Goal: Find specific page/section: Find specific page/section

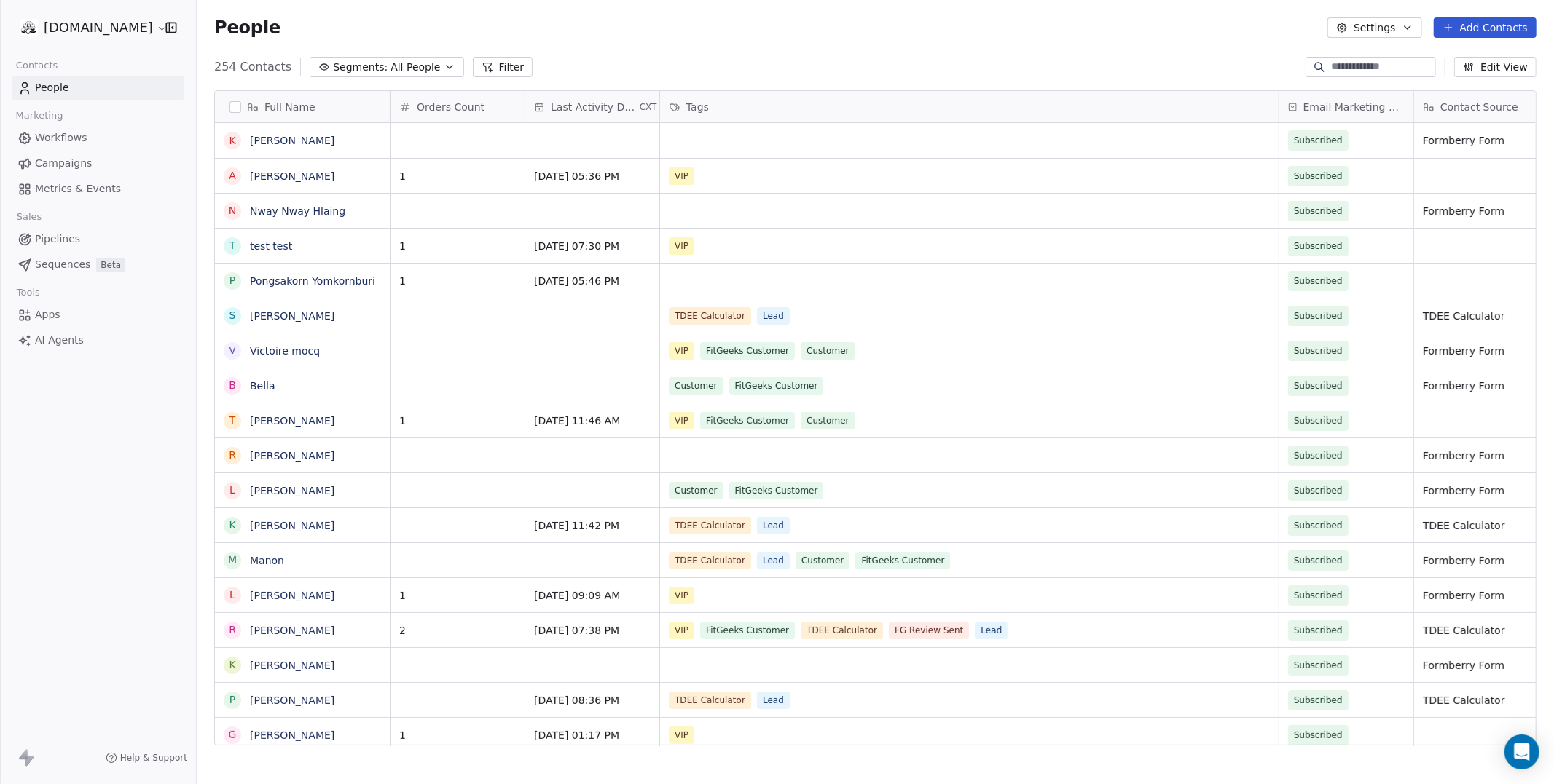
scroll to position [689, 1357]
click at [1363, 70] on input at bounding box center [1381, 67] width 102 height 15
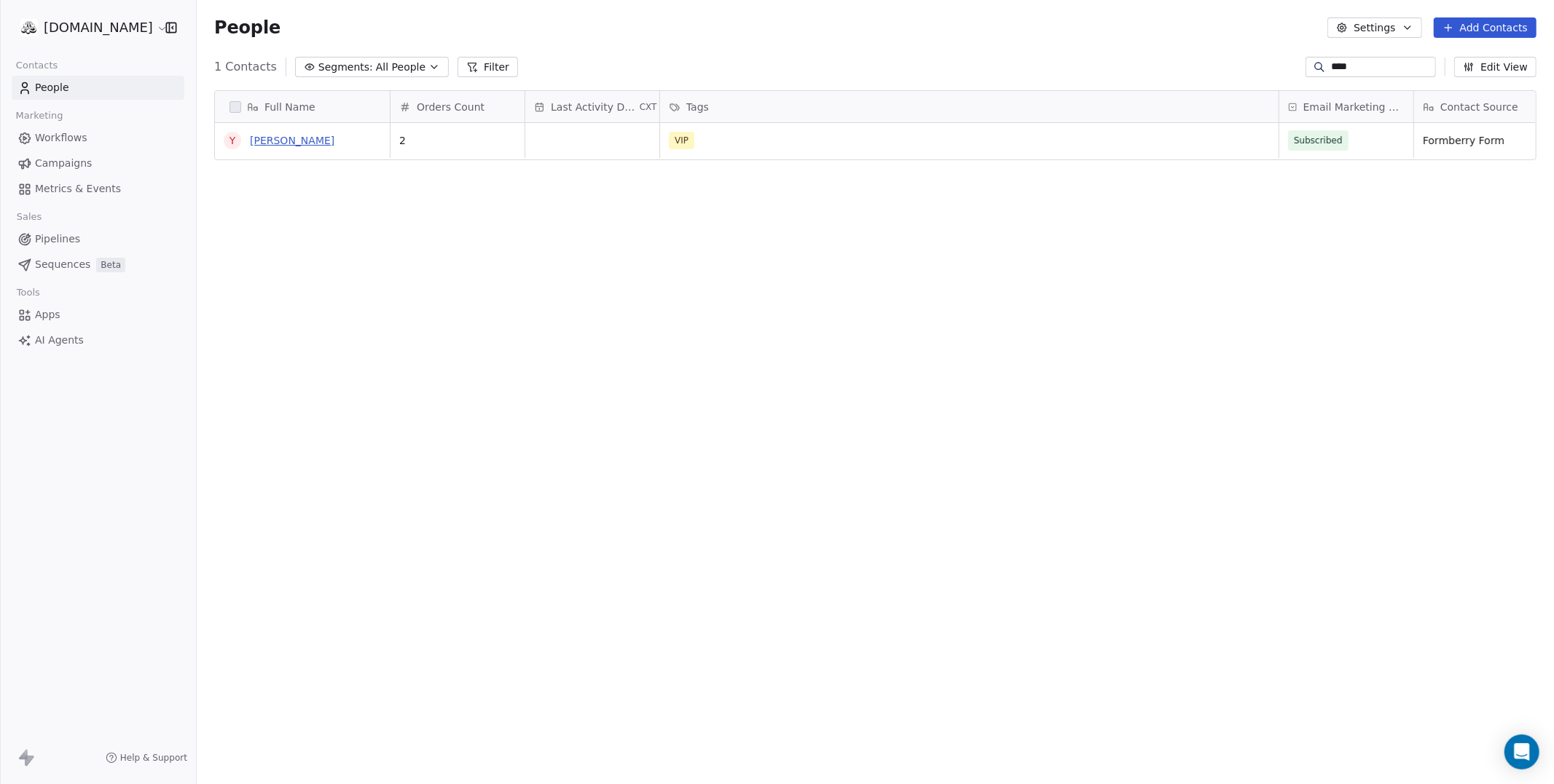
type input "****"
click at [302, 138] on link "[PERSON_NAME]" at bounding box center [292, 140] width 85 height 12
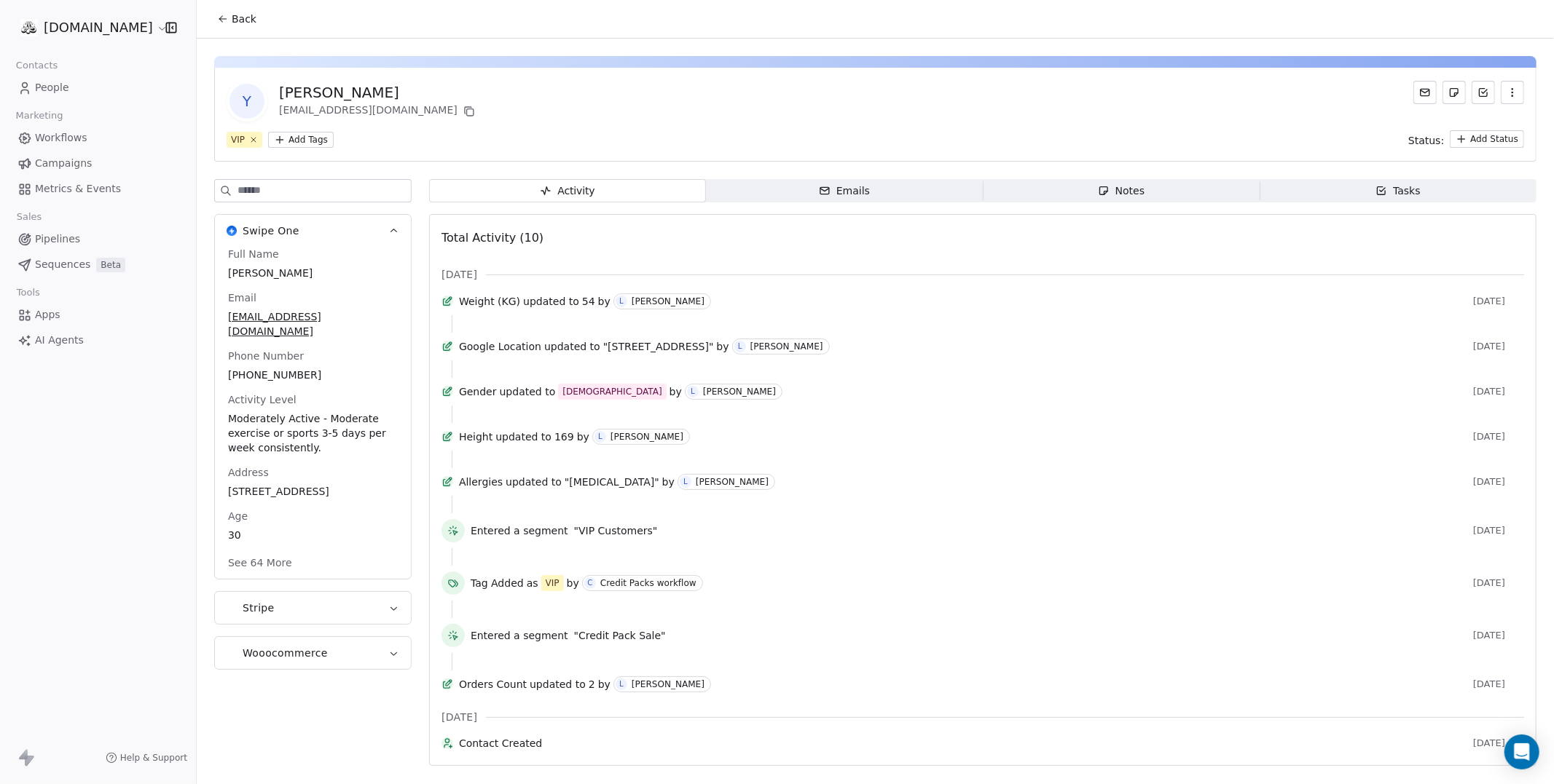
click at [331, 90] on div "[PERSON_NAME]" at bounding box center [379, 93] width 199 height 20
click at [254, 101] on span "Y" at bounding box center [247, 101] width 35 height 35
click at [590, 184] on div "Activity" at bounding box center [567, 191] width 55 height 16
click at [245, 23] on span "Back" at bounding box center [244, 19] width 25 height 15
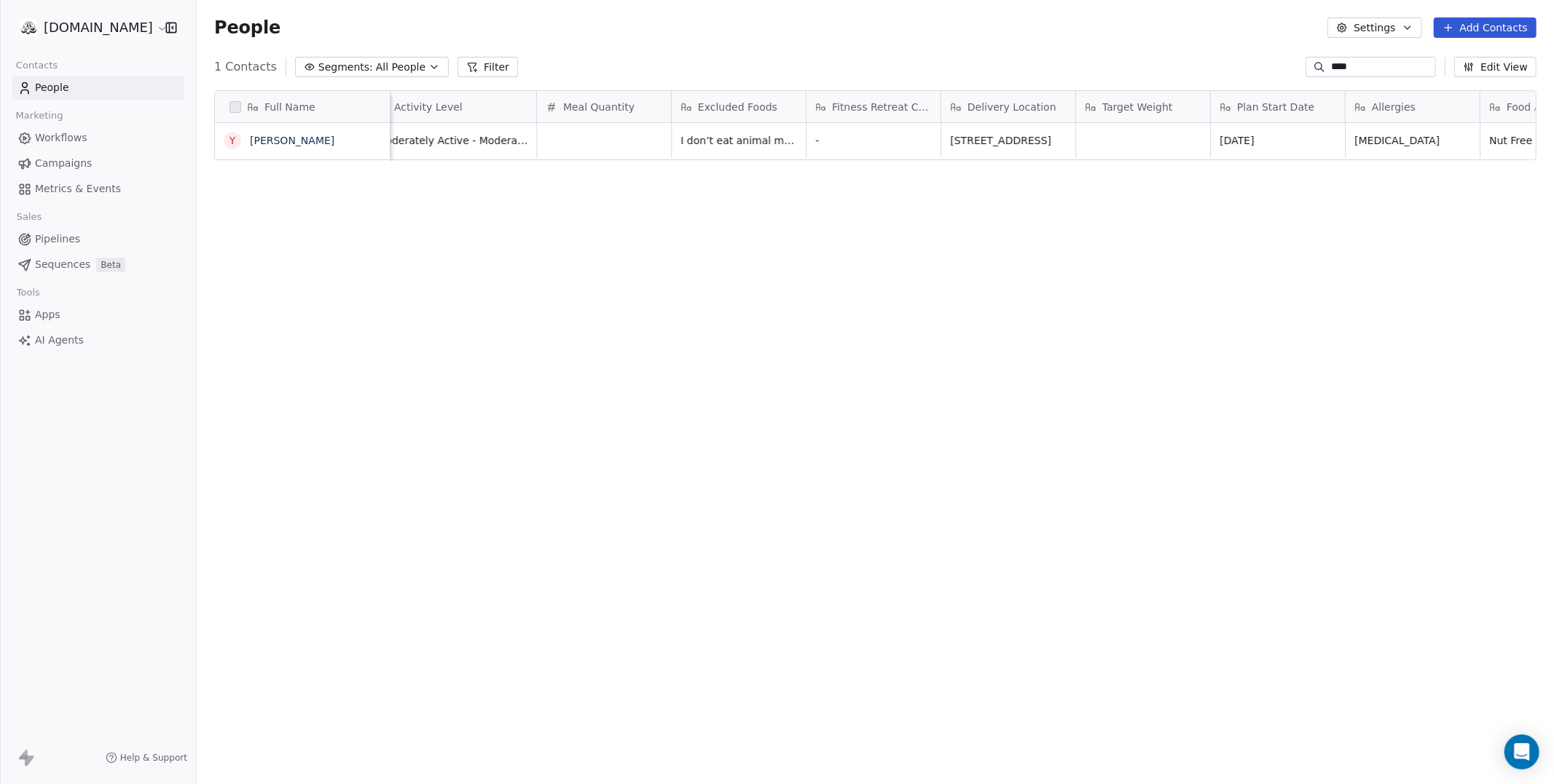
scroll to position [0, 3317]
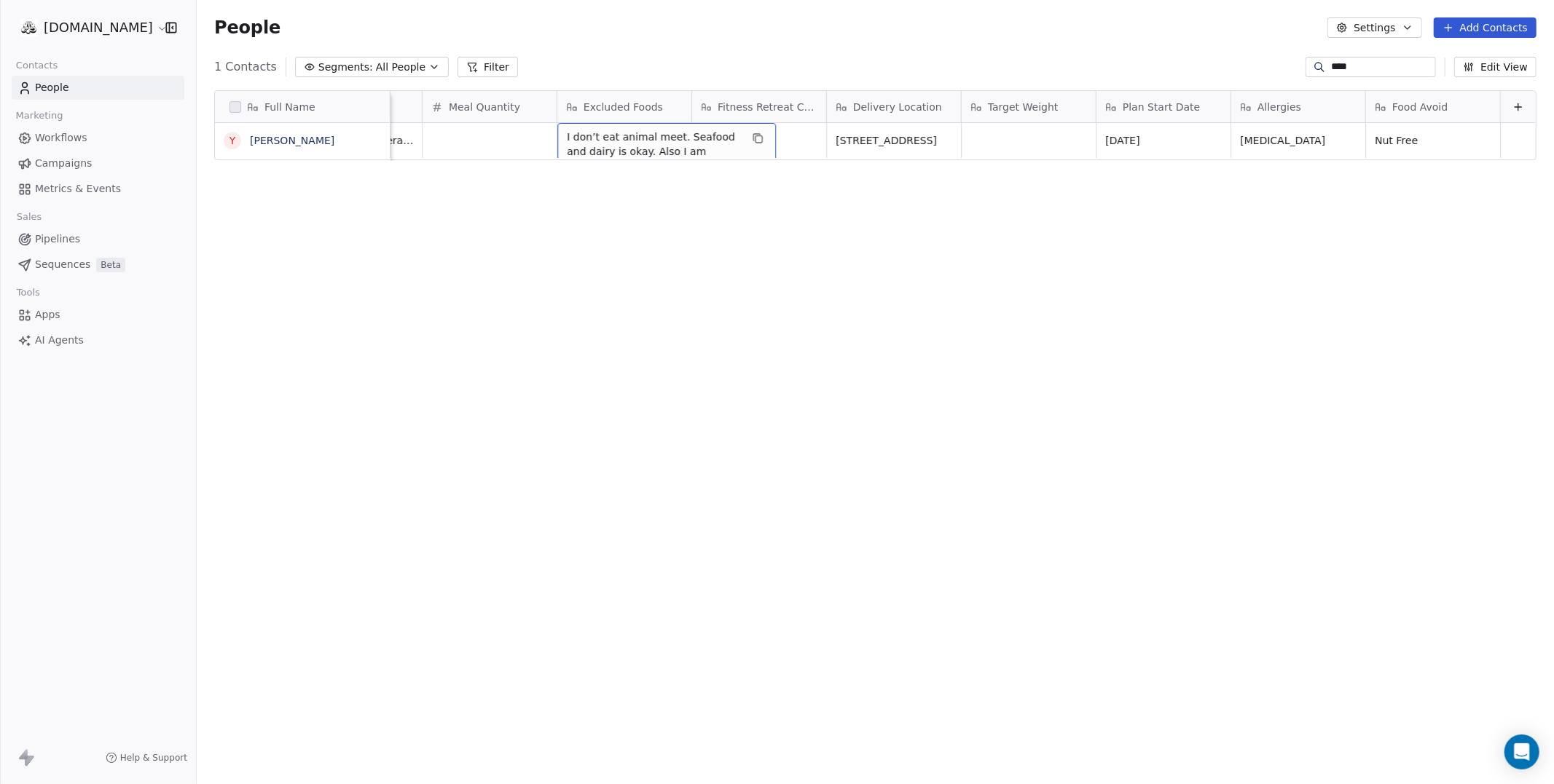
click at [646, 142] on span "I don’t eat animal meet. Seafood and dairy is okay. Also I am beetroot intolera…" at bounding box center [653, 166] width 174 height 73
click at [661, 237] on html "[DOMAIN_NAME] Contacts People Marketing Workflows Campaigns Metrics & Events Sa…" at bounding box center [777, 446] width 1554 height 894
click at [620, 136] on span "I don’t eat animal meet. Seafood and dairy is okay. Also I am beetroot intolera…" at bounding box center [653, 166] width 174 height 73
click at [704, 373] on html "[DOMAIN_NAME] Contacts People Marketing Workflows Campaigns Metrics & Events Sa…" at bounding box center [777, 446] width 1554 height 894
